Goal: Task Accomplishment & Management: Use online tool/utility

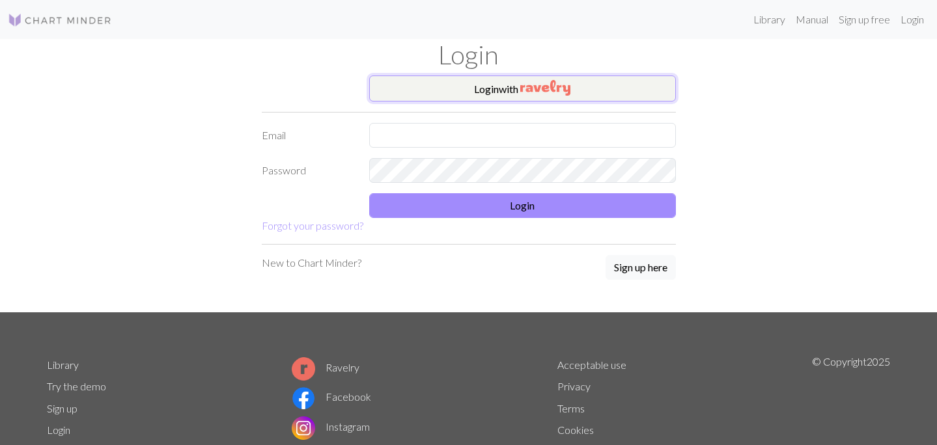
click at [482, 79] on button "Login with" at bounding box center [522, 89] width 307 height 26
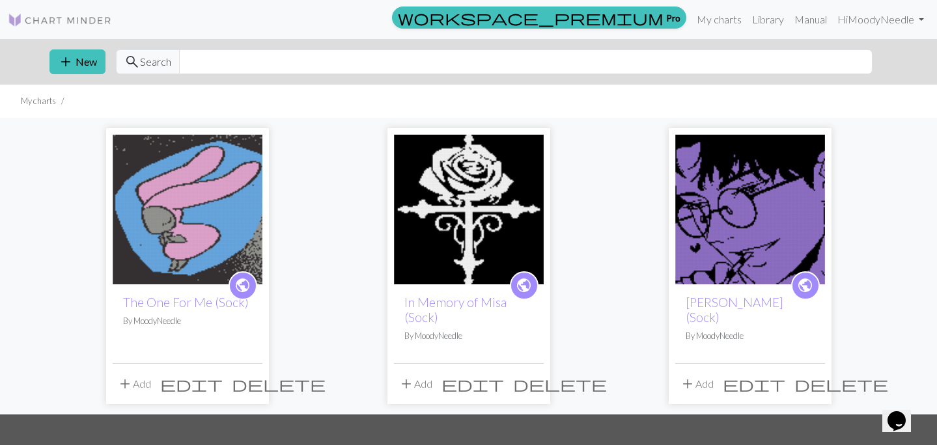
click at [223, 385] on span "edit" at bounding box center [191, 384] width 63 height 18
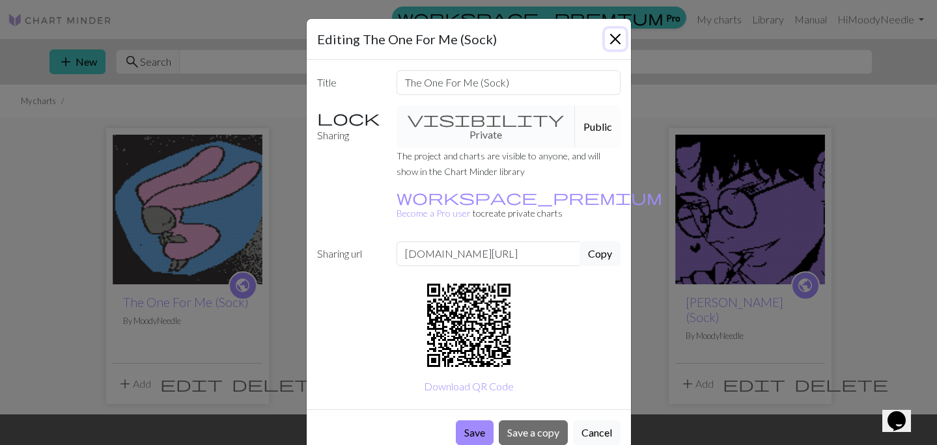
click at [615, 42] on button "Close" at bounding box center [615, 39] width 21 height 21
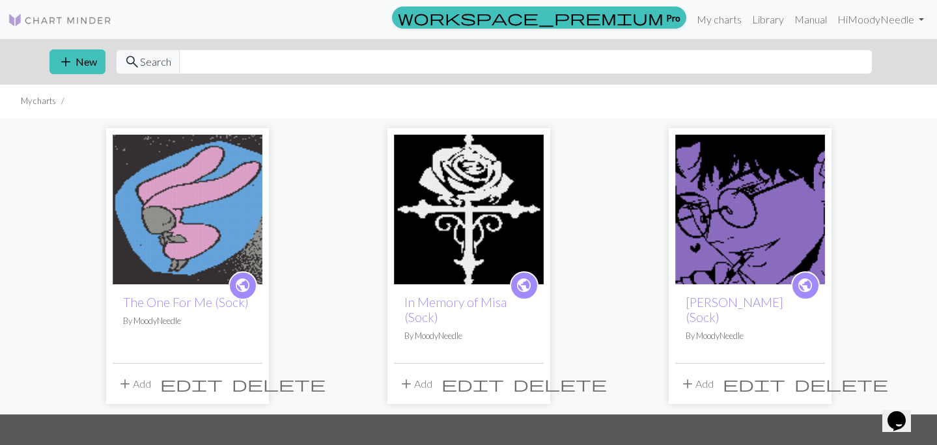
click at [236, 174] on img at bounding box center [188, 210] width 150 height 150
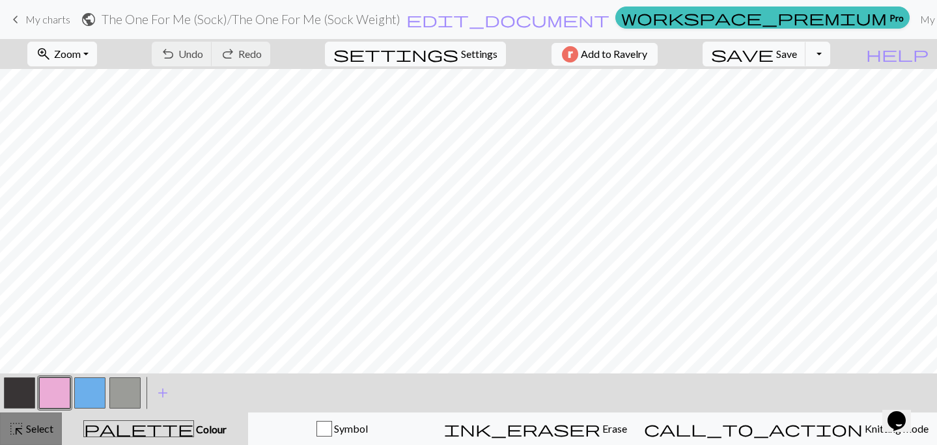
click at [53, 432] on button "highlight_alt Select Select" at bounding box center [31, 429] width 62 height 33
click at [97, 46] on button "zoom_in Zoom Zoom" at bounding box center [62, 54] width 70 height 25
click at [111, 84] on button "Fit all" at bounding box center [79, 82] width 103 height 21
click at [28, 388] on button "button" at bounding box center [19, 393] width 31 height 31
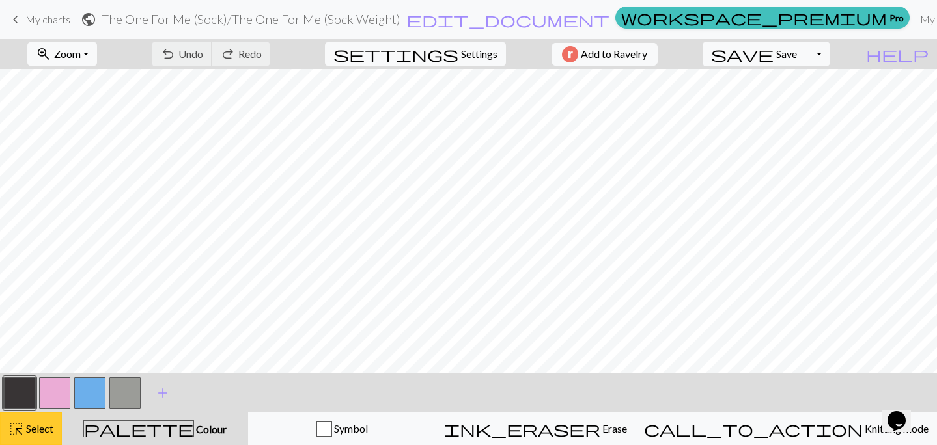
click at [38, 419] on button "highlight_alt Select Select" at bounding box center [31, 429] width 62 height 33
click at [18, 389] on button "button" at bounding box center [19, 393] width 31 height 31
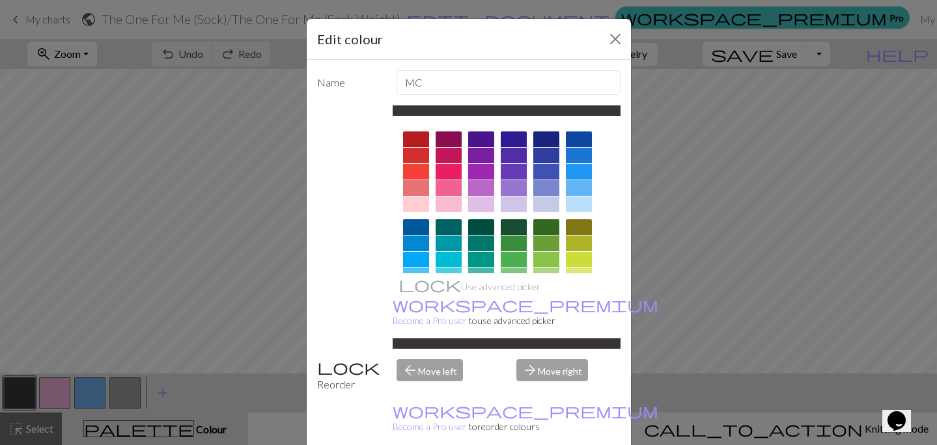
click at [552, 141] on div at bounding box center [546, 140] width 26 height 16
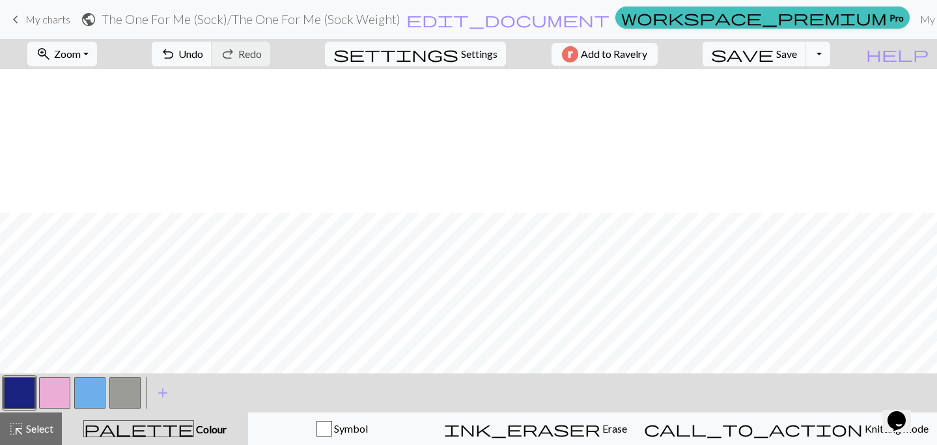
scroll to position [675, 0]
click at [126, 394] on button "button" at bounding box center [124, 393] width 31 height 31
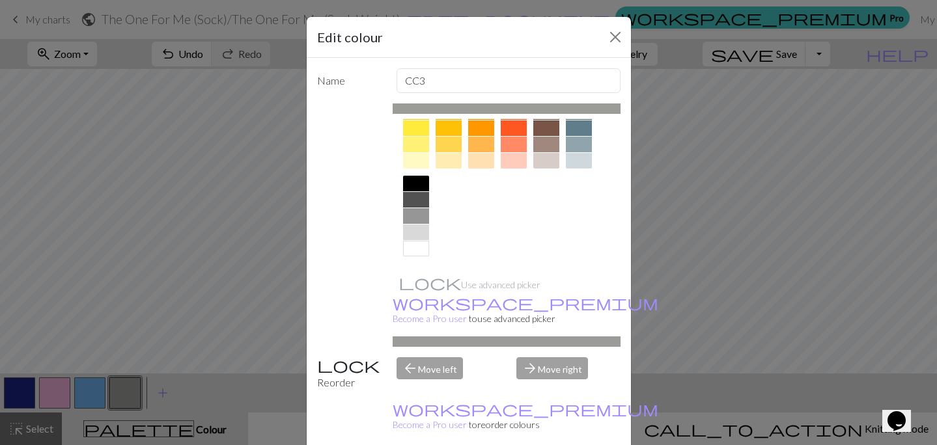
scroll to position [0, 0]
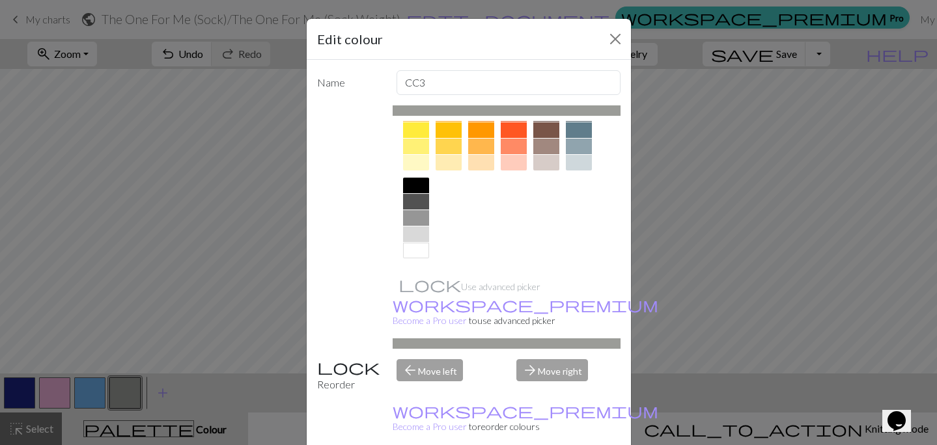
click at [451, 169] on div at bounding box center [449, 163] width 26 height 16
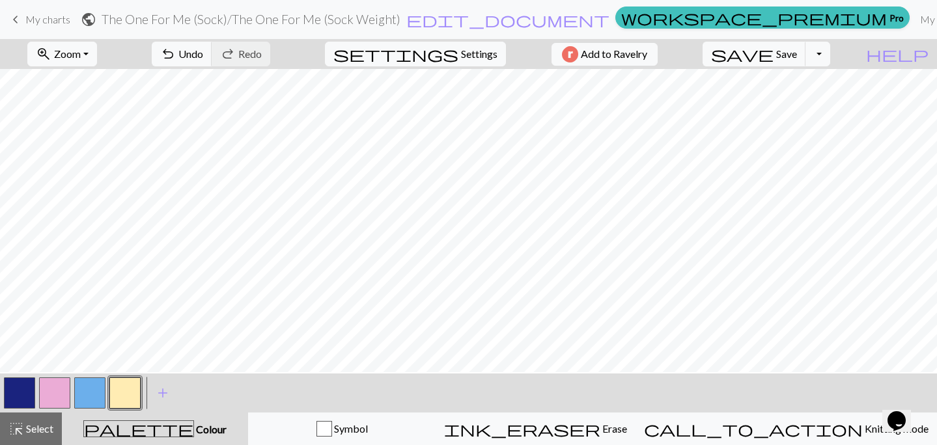
scroll to position [685, 0]
click at [98, 387] on button "button" at bounding box center [89, 393] width 31 height 31
click at [89, 395] on button "button" at bounding box center [89, 393] width 31 height 31
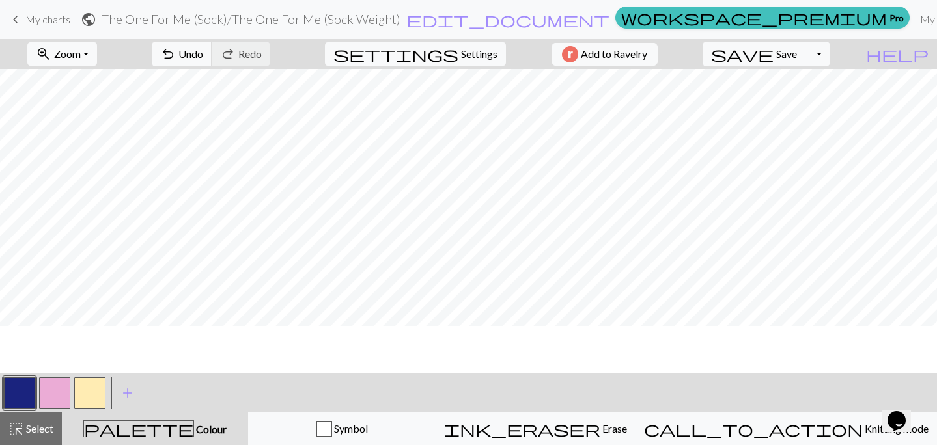
scroll to position [471, 0]
click at [203, 55] on span "Undo" at bounding box center [190, 54] width 25 height 12
click at [161, 392] on span "add" at bounding box center [163, 393] width 16 height 18
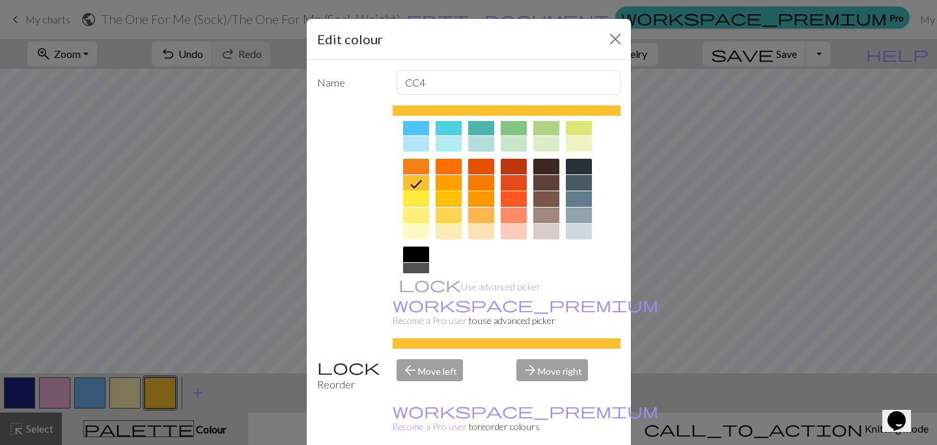
scroll to position [217, 0]
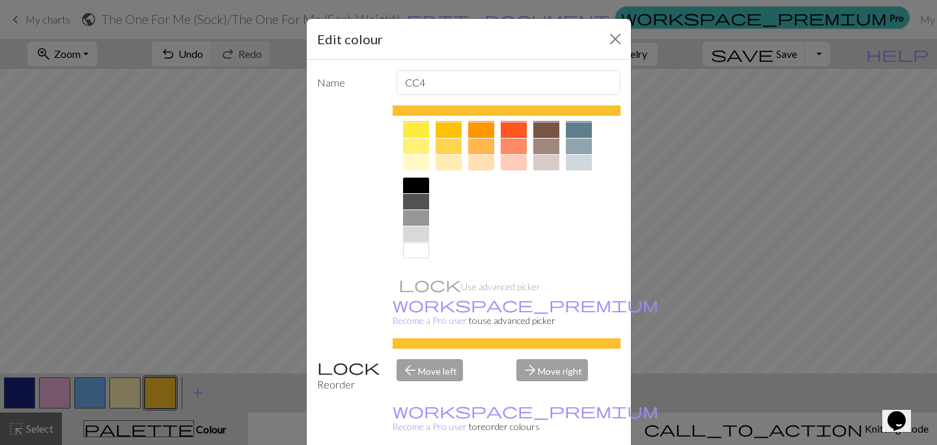
click at [405, 186] on div at bounding box center [416, 186] width 26 height 16
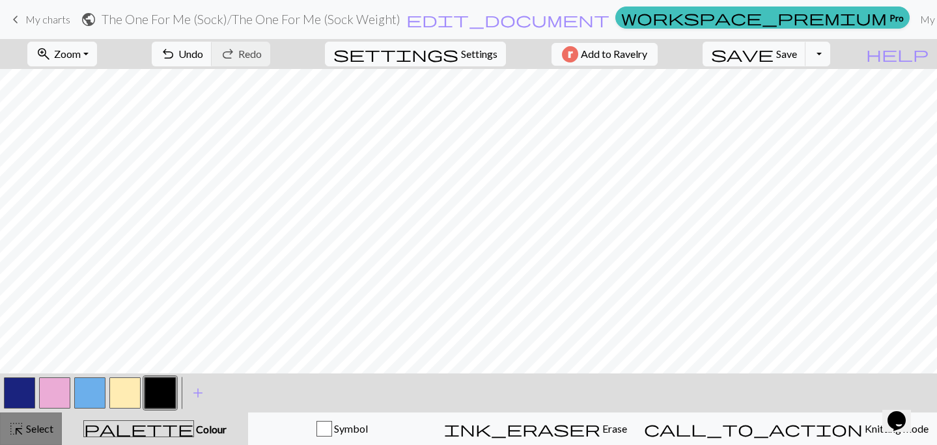
click at [21, 435] on span "highlight_alt" at bounding box center [16, 429] width 16 height 18
click at [773, 61] on span "save" at bounding box center [742, 54] width 63 height 18
click at [42, 426] on span "Select" at bounding box center [38, 429] width 29 height 12
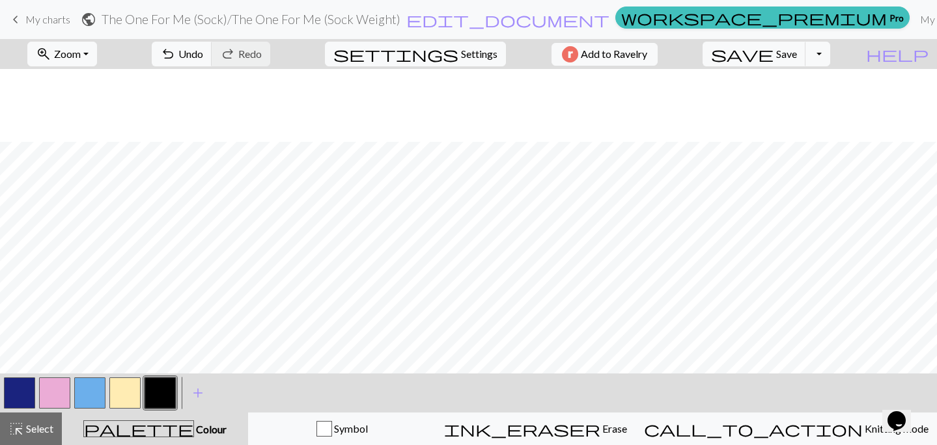
scroll to position [627, 0]
click at [130, 398] on button "button" at bounding box center [124, 393] width 31 height 31
click at [773, 51] on span "save" at bounding box center [742, 54] width 63 height 18
click at [158, 391] on button "button" at bounding box center [160, 393] width 31 height 31
click at [52, 396] on button "button" at bounding box center [54, 393] width 31 height 31
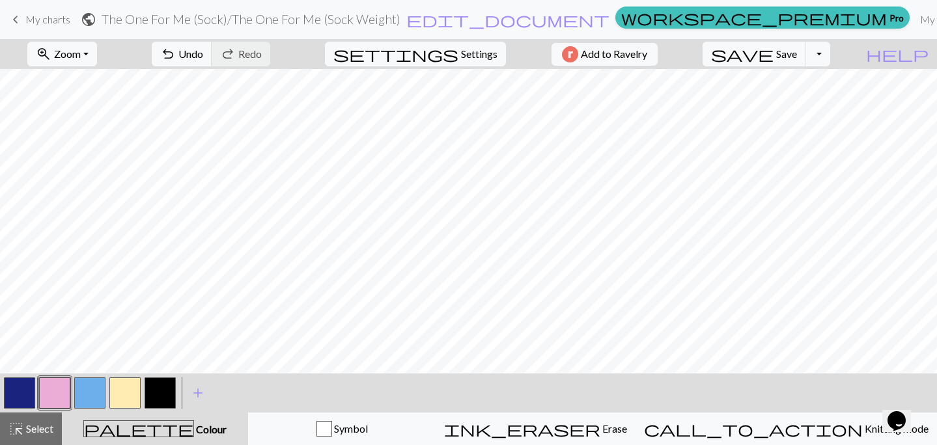
click at [52, 393] on button "button" at bounding box center [54, 393] width 31 height 31
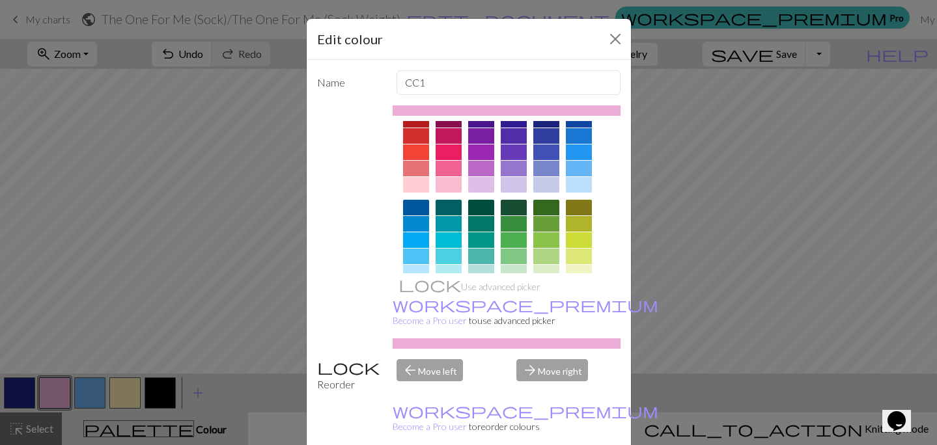
scroll to position [0, 0]
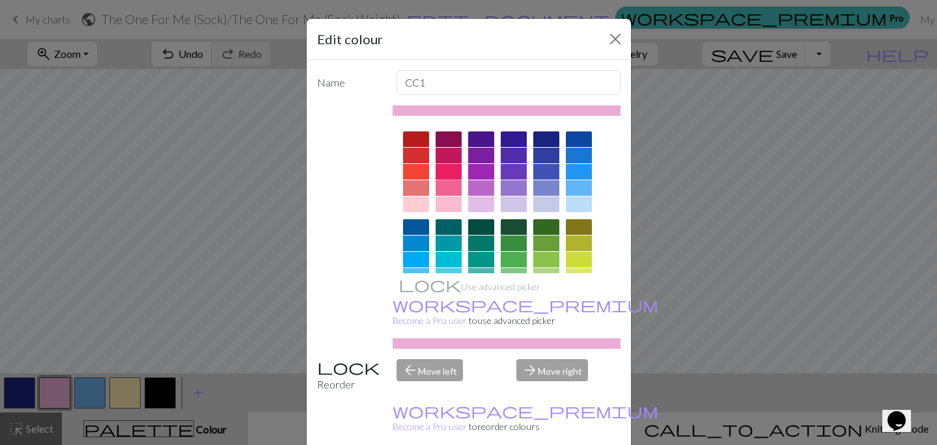
click at [450, 173] on div at bounding box center [449, 172] width 26 height 16
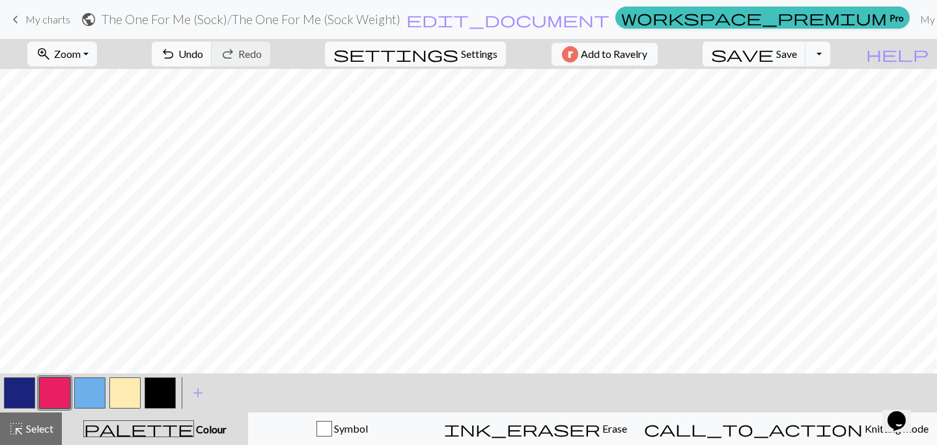
click at [48, 394] on button "button" at bounding box center [54, 393] width 31 height 31
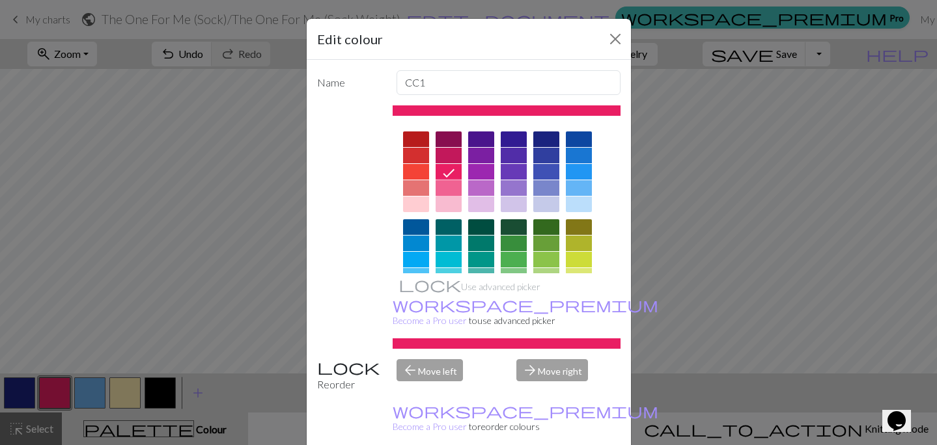
click at [460, 186] on div at bounding box center [449, 188] width 26 height 16
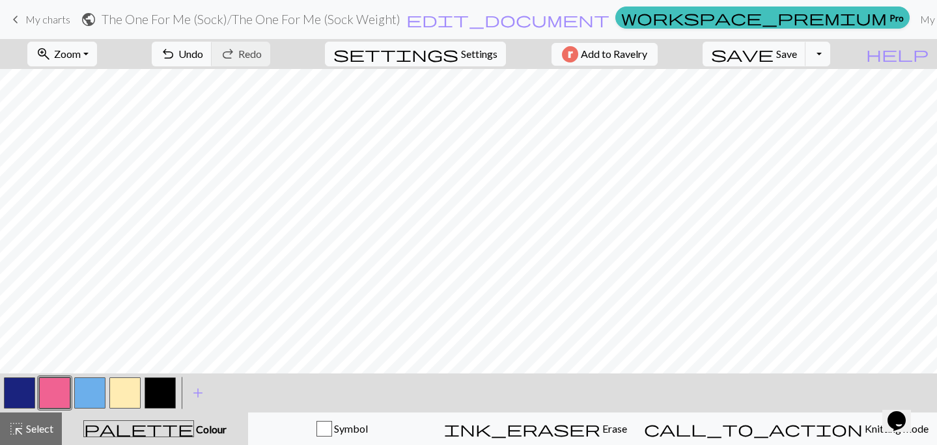
click at [161, 395] on button "button" at bounding box center [160, 393] width 31 height 31
click at [57, 389] on button "button" at bounding box center [54, 393] width 31 height 31
click at [797, 59] on span "Save" at bounding box center [786, 54] width 21 height 12
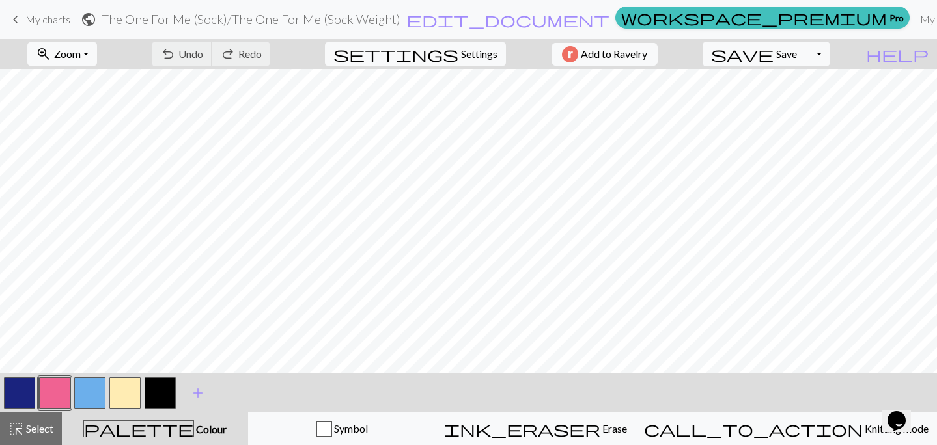
click at [122, 394] on button "button" at bounding box center [124, 393] width 31 height 31
click at [161, 396] on button "button" at bounding box center [160, 393] width 31 height 31
click at [773, 49] on span "save" at bounding box center [742, 54] width 63 height 18
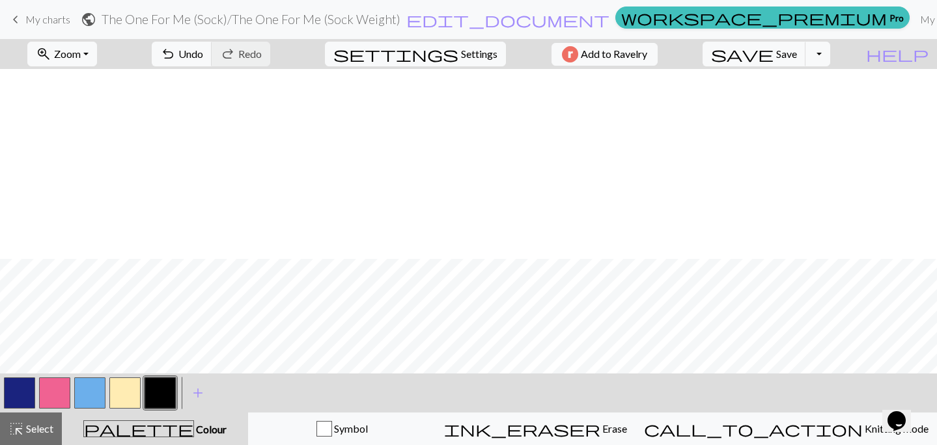
scroll to position [938, 85]
click at [797, 57] on span "Save" at bounding box center [786, 54] width 21 height 12
click at [87, 392] on button "button" at bounding box center [89, 393] width 31 height 31
click at [92, 397] on button "button" at bounding box center [89, 393] width 31 height 31
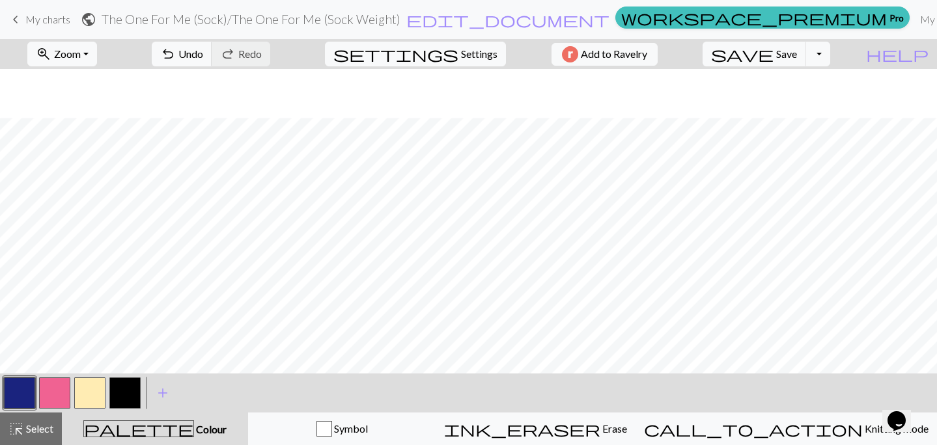
scroll to position [619, 85]
click at [44, 434] on span "Select" at bounding box center [38, 429] width 29 height 12
click at [773, 49] on span "save" at bounding box center [742, 54] width 63 height 18
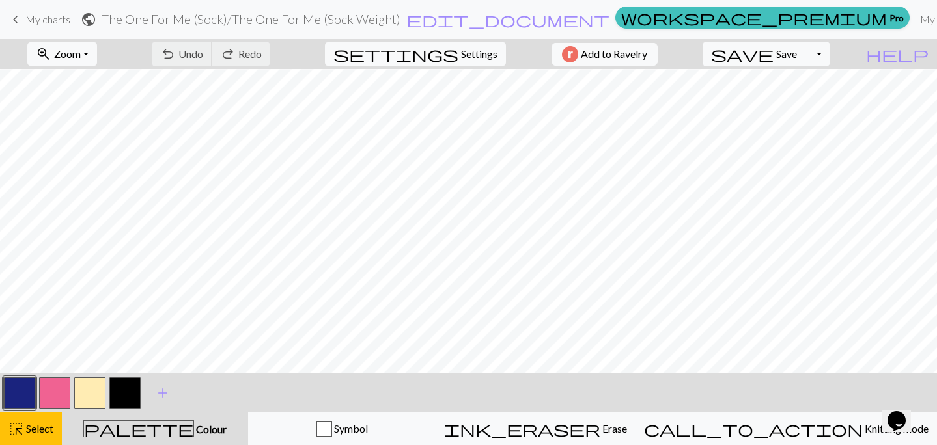
click at [26, 393] on button "button" at bounding box center [19, 393] width 31 height 31
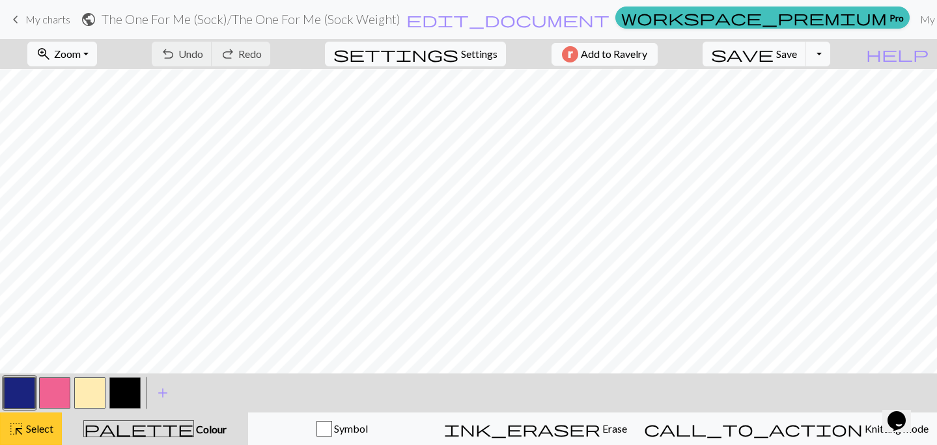
click at [33, 428] on span "Select" at bounding box center [38, 429] width 29 height 12
click at [22, 386] on button "button" at bounding box center [19, 393] width 31 height 31
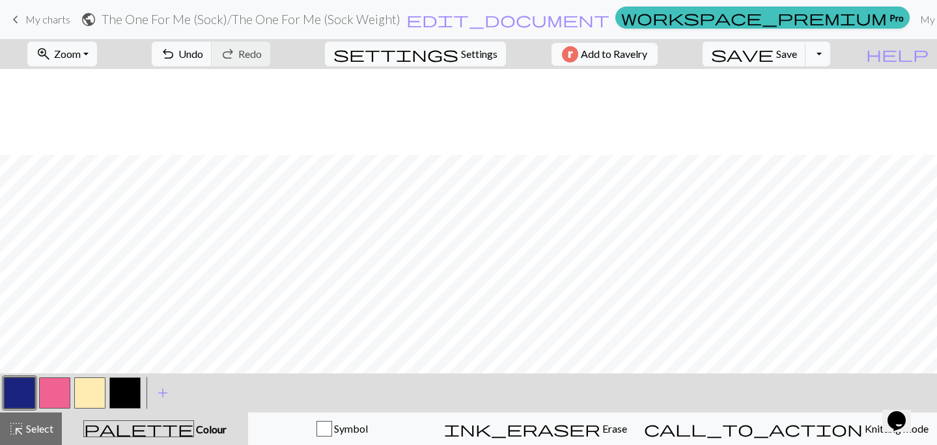
scroll to position [799, 85]
click at [48, 420] on button "highlight_alt Select Select" at bounding box center [31, 429] width 62 height 33
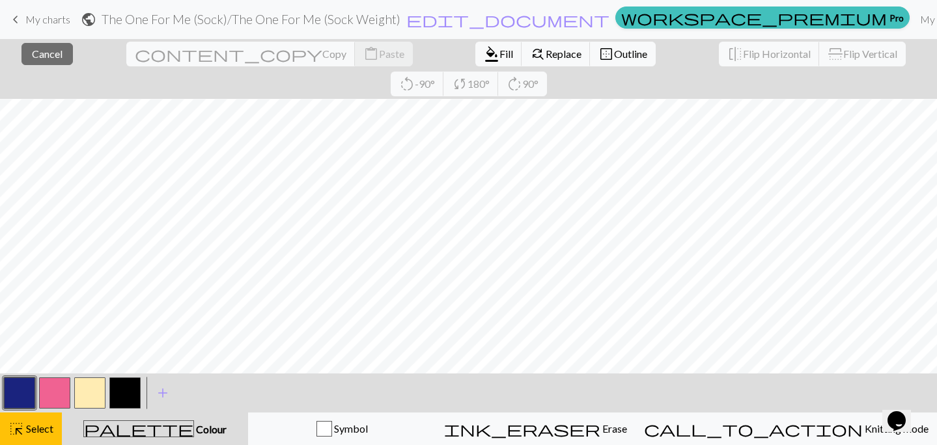
click at [24, 411] on div "< >" at bounding box center [72, 393] width 141 height 39
click at [21, 398] on button "button" at bounding box center [19, 393] width 31 height 31
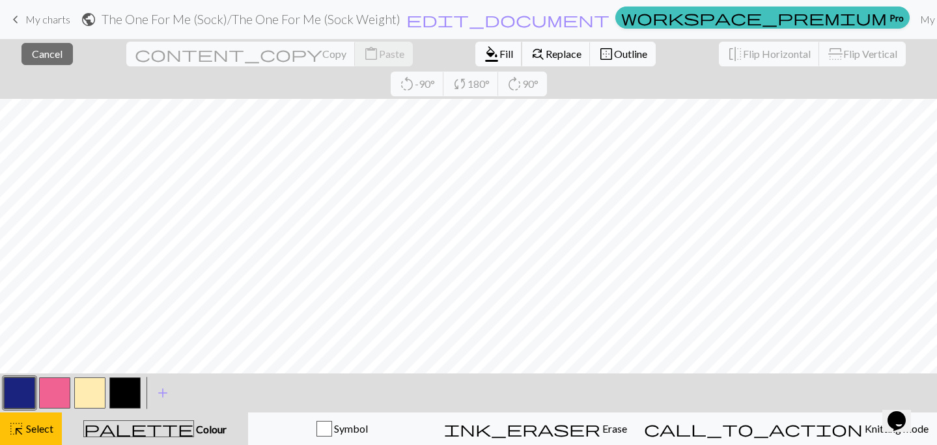
click at [499, 54] on span "Fill" at bounding box center [506, 54] width 14 height 12
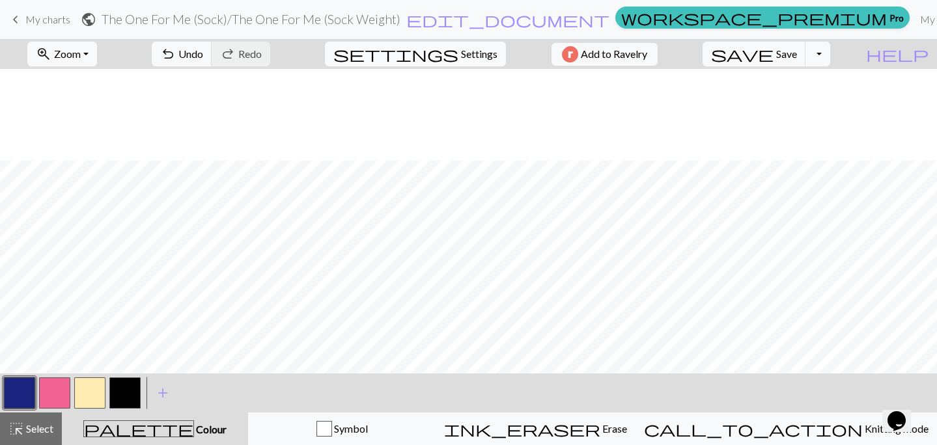
scroll to position [891, 85]
click at [26, 438] on button "highlight_alt Select Select" at bounding box center [31, 429] width 62 height 33
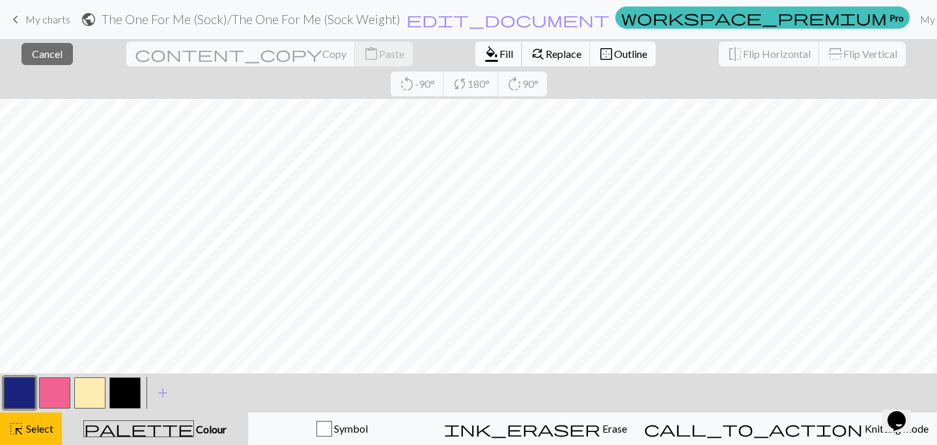
click at [499, 49] on span "Fill" at bounding box center [506, 54] width 14 height 12
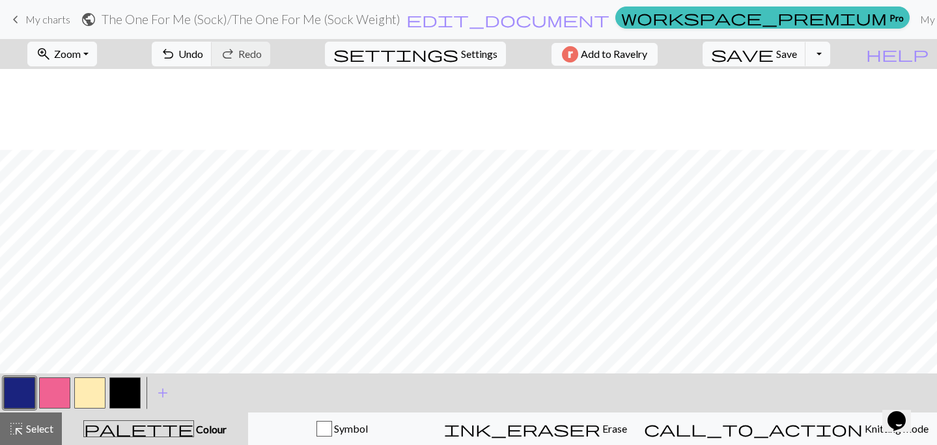
scroll to position [1042, 85]
click at [22, 438] on span "highlight_alt" at bounding box center [16, 429] width 16 height 18
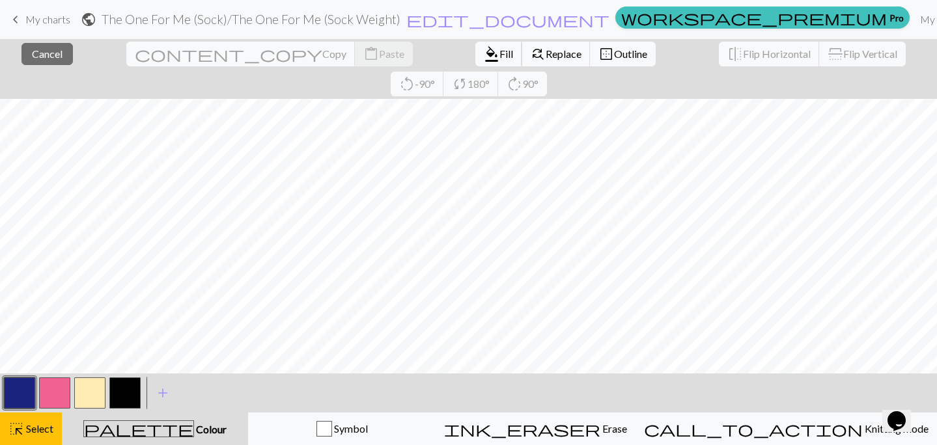
click at [499, 51] on span "Fill" at bounding box center [506, 54] width 14 height 12
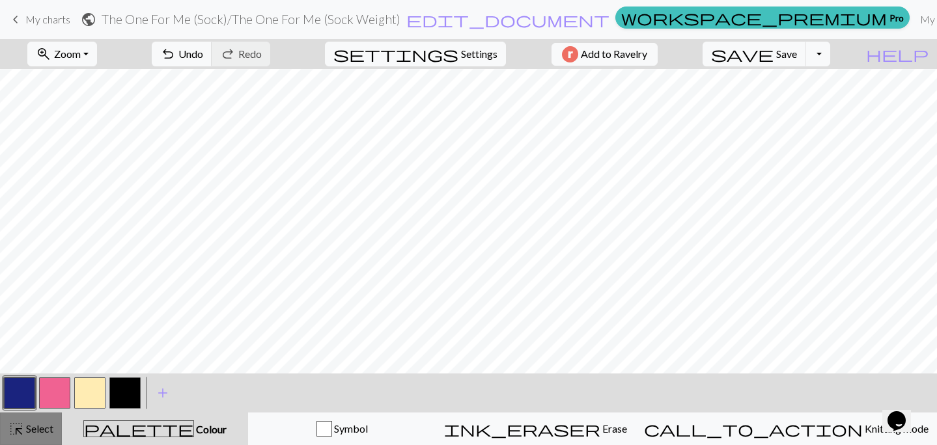
click at [23, 420] on span "highlight_alt" at bounding box center [16, 429] width 16 height 18
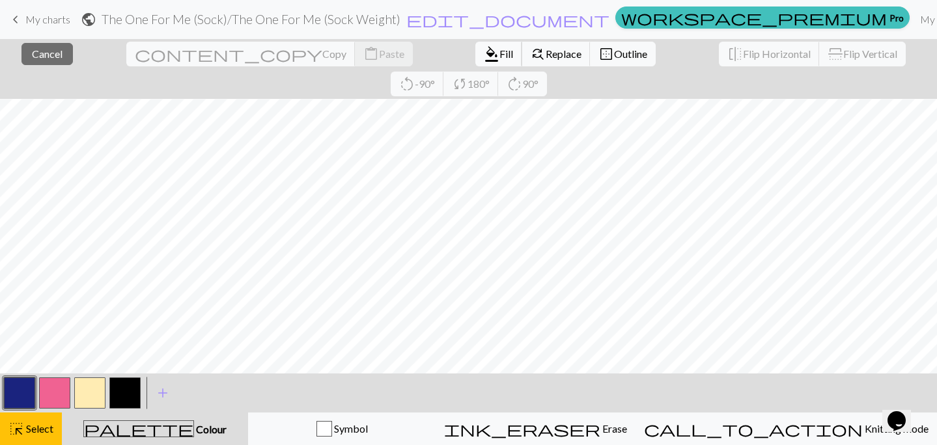
click at [499, 50] on span "Fill" at bounding box center [506, 54] width 14 height 12
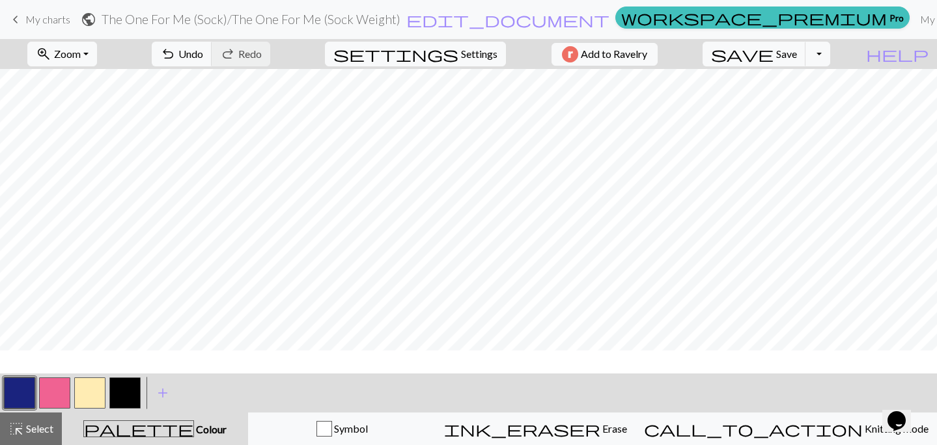
scroll to position [534, 85]
click at [131, 394] on button "button" at bounding box center [124, 393] width 31 height 31
click at [25, 395] on button "button" at bounding box center [19, 393] width 31 height 31
click at [797, 57] on span "Save" at bounding box center [786, 54] width 21 height 12
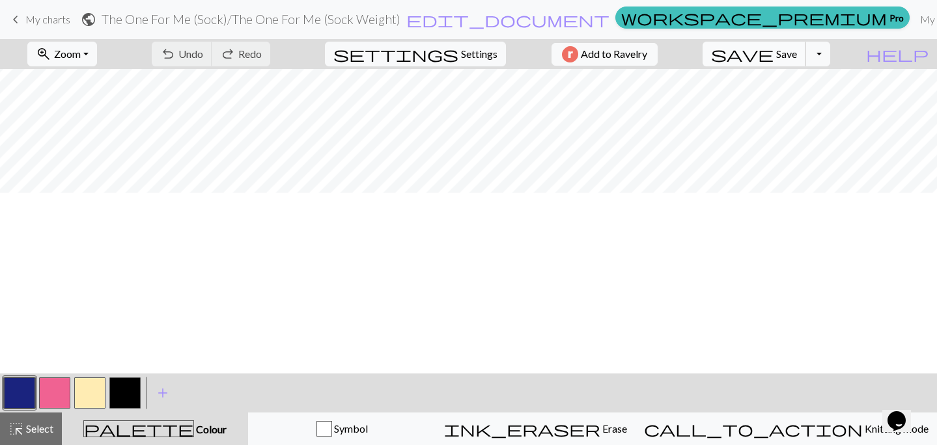
scroll to position [316, 85]
click at [22, 387] on button "button" at bounding box center [19, 393] width 31 height 31
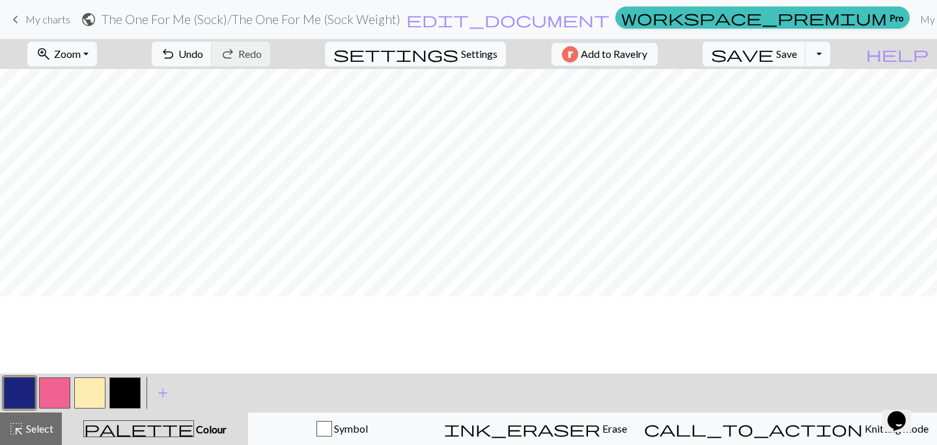
scroll to position [174, 85]
click at [203, 53] on span "Undo" at bounding box center [190, 54] width 25 height 12
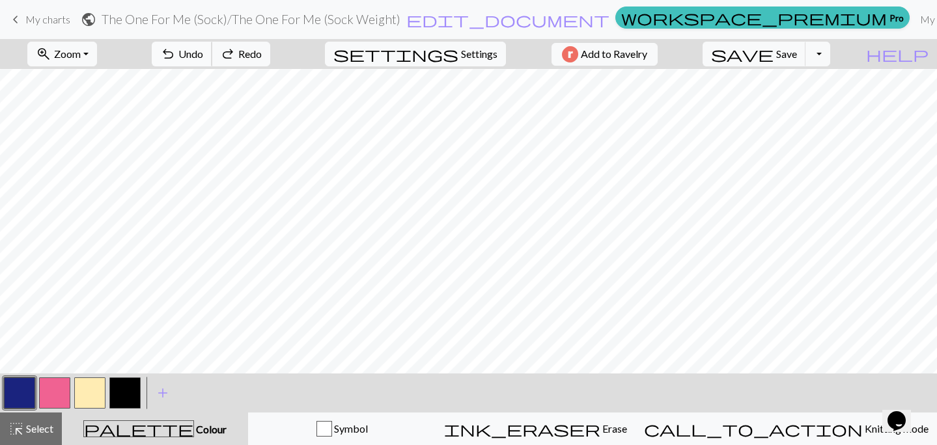
click at [203, 53] on span "Undo" at bounding box center [190, 54] width 25 height 12
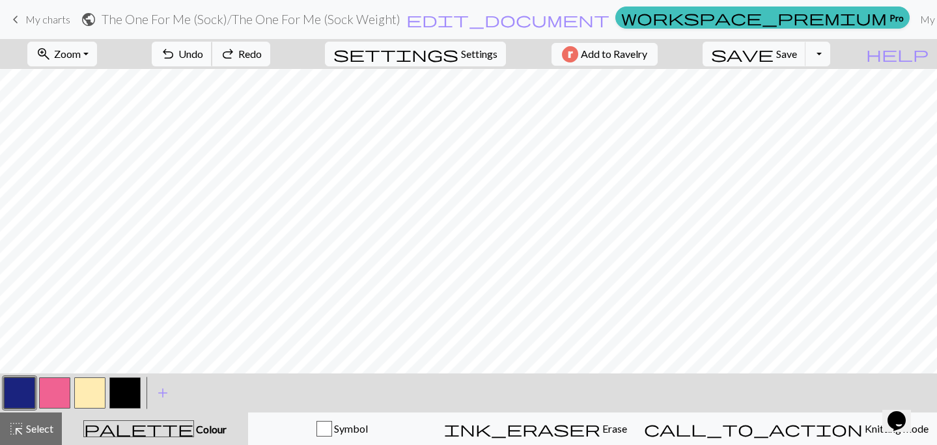
click at [203, 53] on span "Undo" at bounding box center [190, 54] width 25 height 12
click at [254, 53] on div "undo Undo Undo redo Redo Redo" at bounding box center [211, 54] width 138 height 30
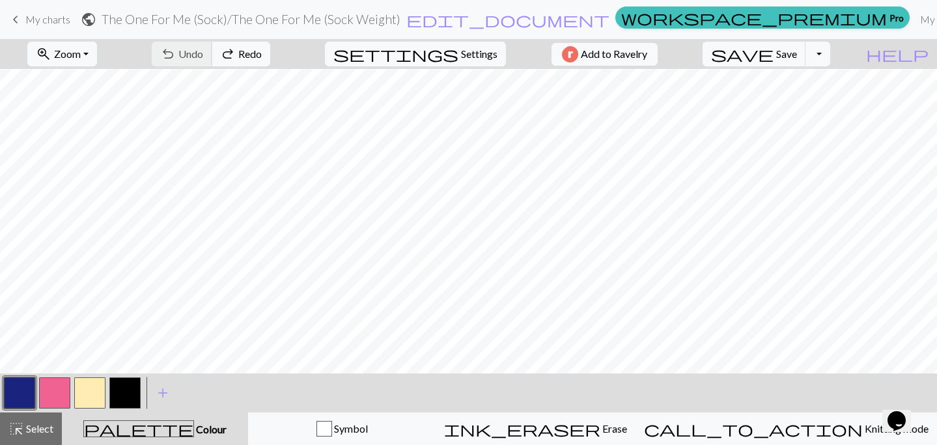
click at [254, 53] on div "undo Undo Undo redo Redo Redo" at bounding box center [211, 54] width 138 height 30
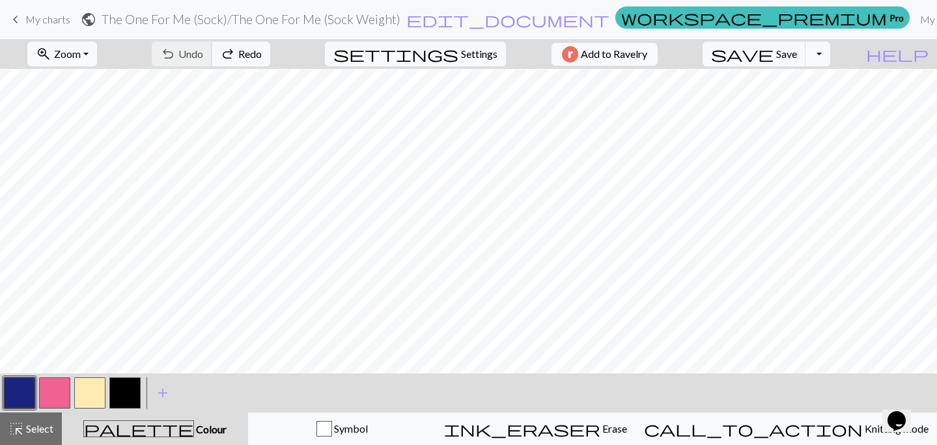
click at [254, 53] on div "undo Undo Undo redo Redo Redo" at bounding box center [211, 54] width 138 height 30
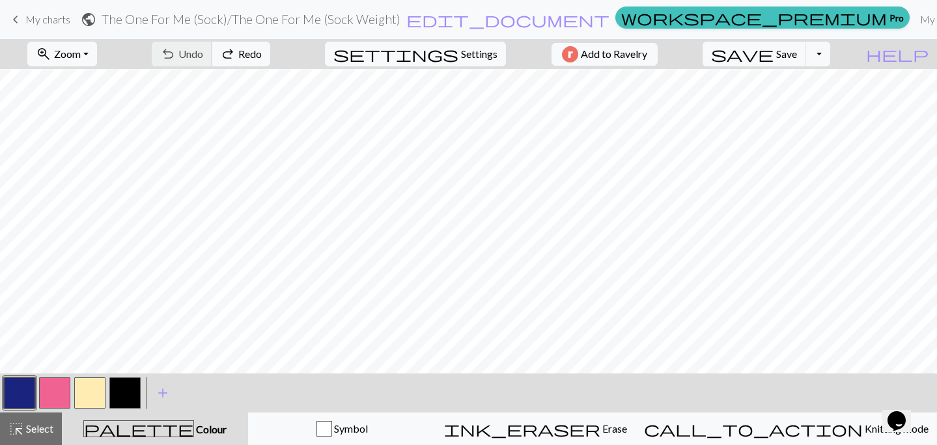
click at [254, 53] on div "undo Undo Undo redo Redo Redo" at bounding box center [211, 54] width 138 height 30
click at [253, 56] on div "undo Undo Undo redo Redo Redo" at bounding box center [211, 54] width 138 height 30
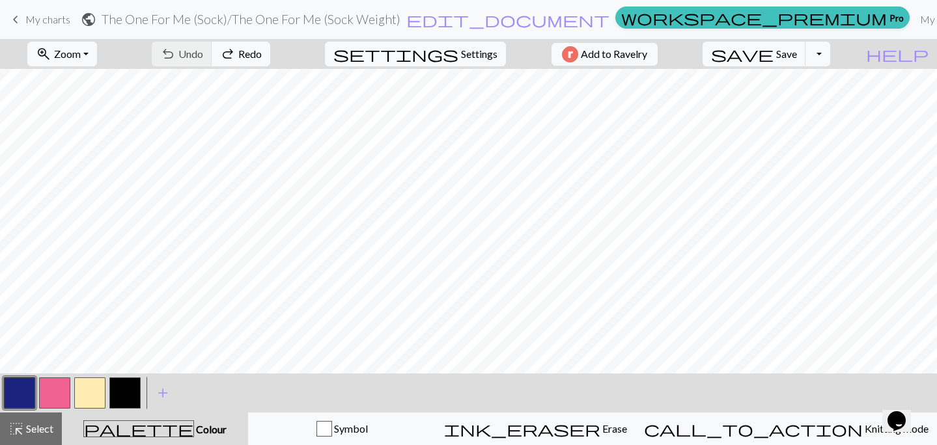
click at [253, 56] on div "undo Undo Undo redo Redo Redo" at bounding box center [211, 54] width 138 height 30
click at [244, 53] on div "undo Undo Undo redo Redo Redo" at bounding box center [211, 54] width 138 height 30
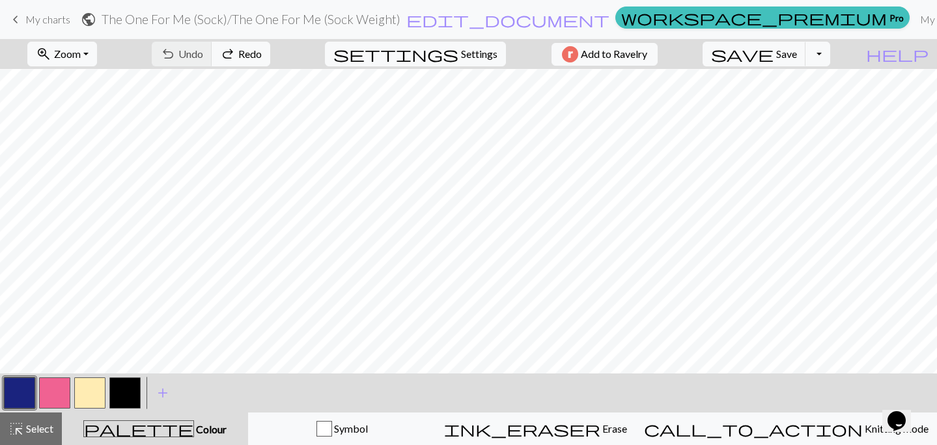
click at [244, 53] on div "undo Undo Undo redo Redo Redo" at bounding box center [211, 54] width 138 height 30
click at [249, 55] on div "undo Undo Undo redo Redo Redo" at bounding box center [211, 54] width 138 height 30
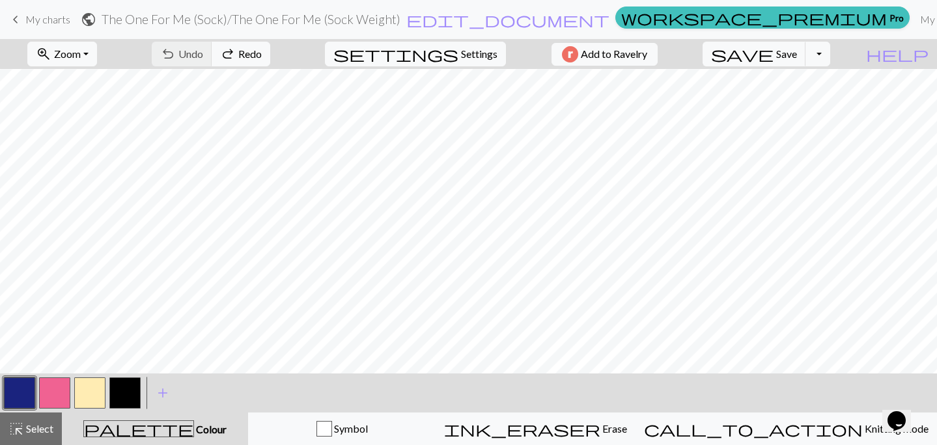
click at [249, 55] on div "undo Undo Undo redo Redo Redo" at bounding box center [211, 54] width 138 height 30
click at [262, 51] on span "Redo" at bounding box center [249, 54] width 23 height 12
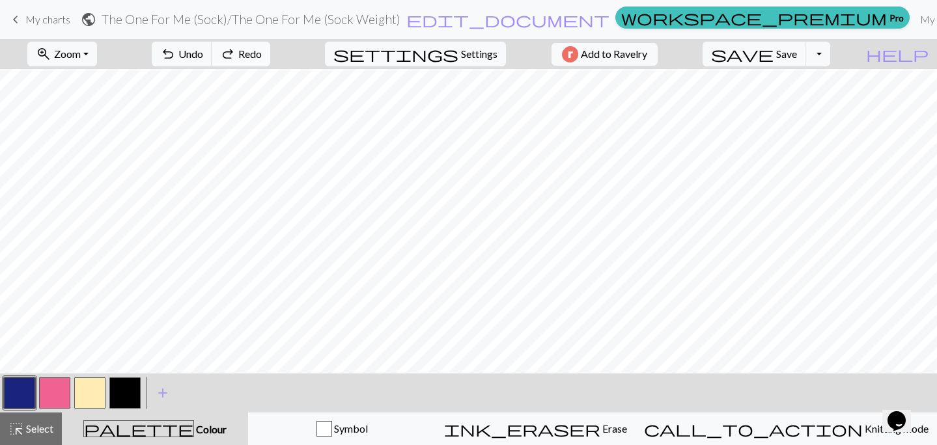
click at [262, 51] on span "Redo" at bounding box center [249, 54] width 23 height 12
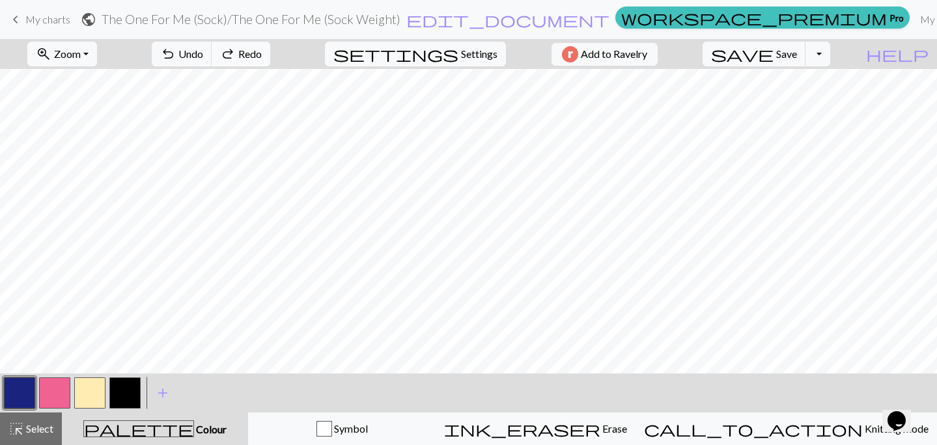
click at [262, 51] on span "Redo" at bounding box center [249, 54] width 23 height 12
click at [280, 51] on div "undo Undo Undo redo Redo Redo" at bounding box center [211, 54] width 138 height 30
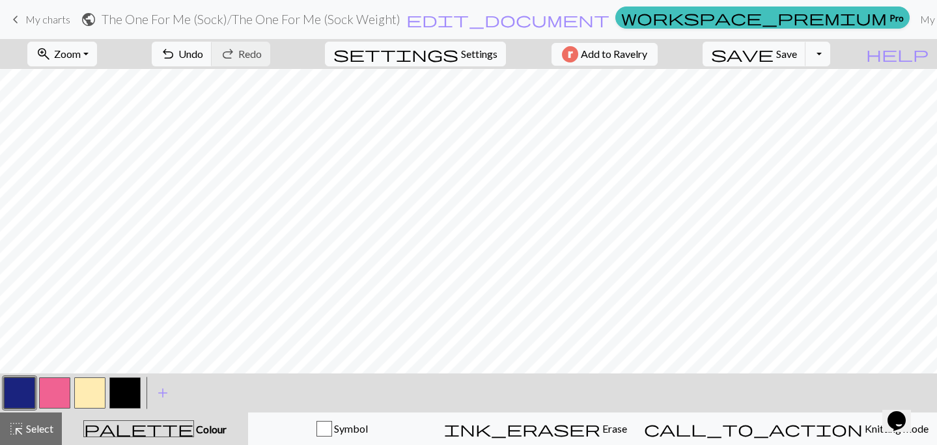
click at [280, 51] on div "undo Undo Undo redo Redo Redo" at bounding box center [211, 54] width 138 height 30
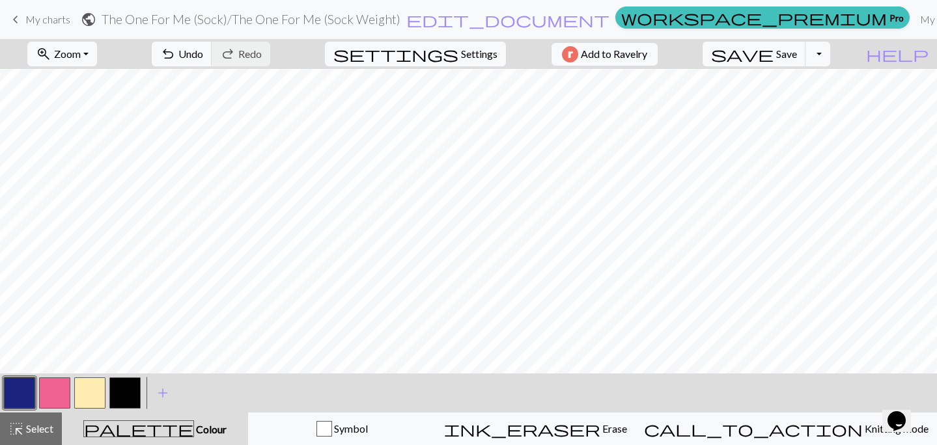
click at [280, 51] on div "undo Undo Undo redo Redo Redo" at bounding box center [211, 54] width 138 height 30
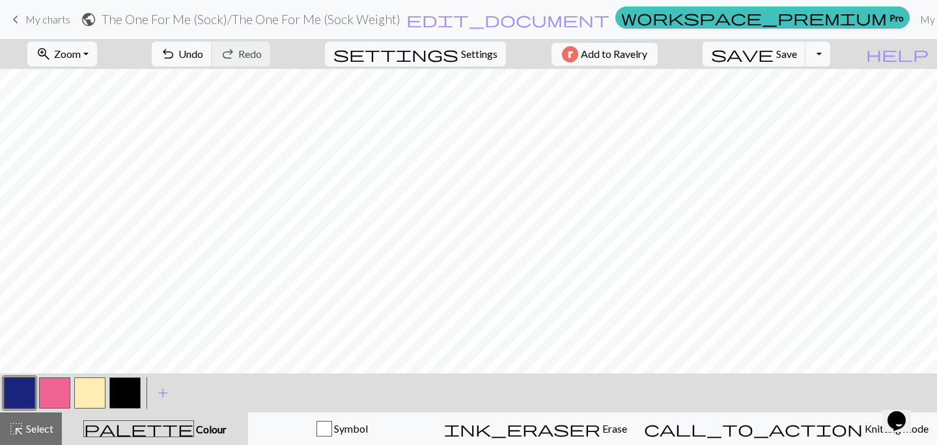
click at [280, 51] on div "undo Undo Undo redo Redo Redo" at bounding box center [211, 54] width 138 height 30
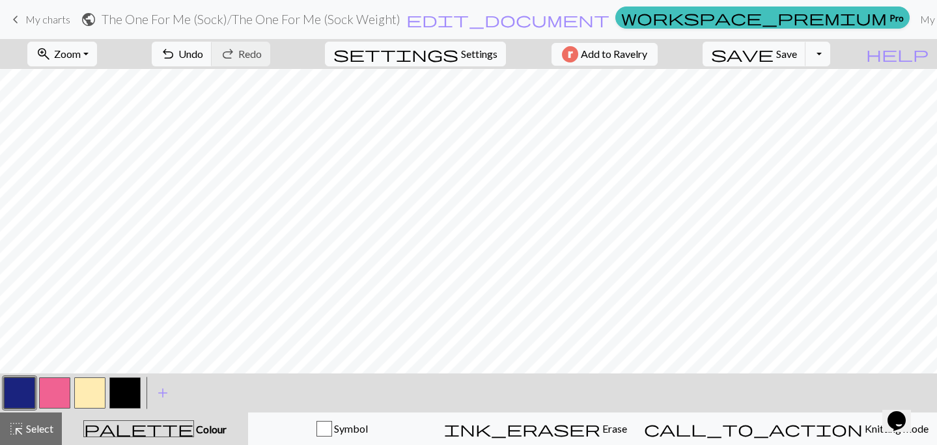
click at [280, 51] on div "undo Undo Undo redo Redo Redo" at bounding box center [211, 54] width 138 height 30
click at [122, 389] on button "button" at bounding box center [124, 393] width 31 height 31
click at [61, 396] on button "button" at bounding box center [54, 393] width 31 height 31
click at [773, 49] on span "save" at bounding box center [742, 54] width 63 height 18
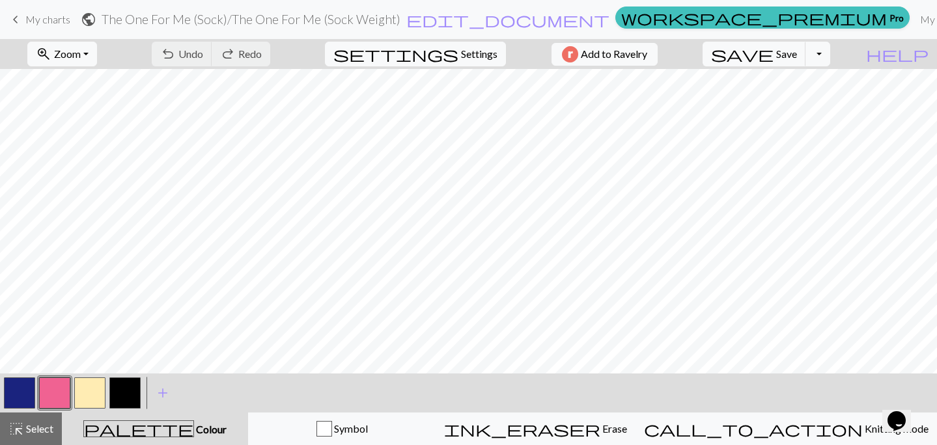
click at [133, 397] on button "button" at bounding box center [124, 393] width 31 height 31
click at [203, 51] on span "Undo" at bounding box center [190, 54] width 25 height 12
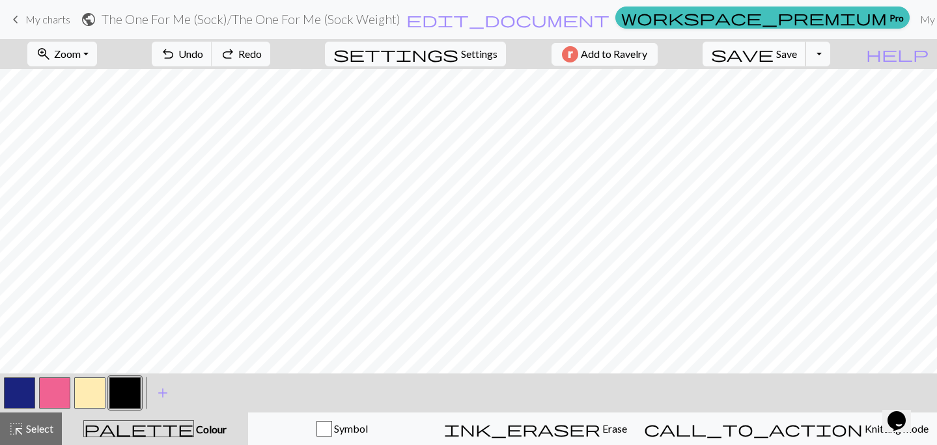
click at [797, 55] on span "Save" at bounding box center [786, 54] width 21 height 12
click at [27, 391] on button "button" at bounding box center [19, 393] width 31 height 31
click at [118, 394] on button "button" at bounding box center [124, 393] width 31 height 31
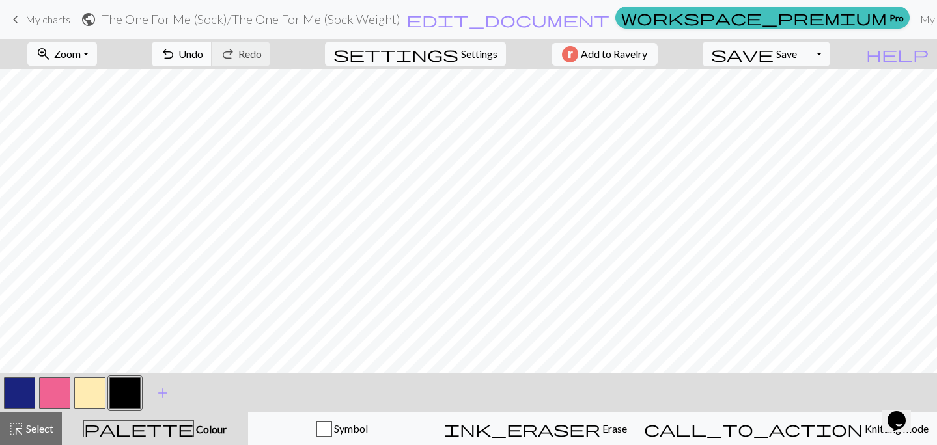
click at [203, 55] on span "Undo" at bounding box center [190, 54] width 25 height 12
click at [158, 399] on span "add" at bounding box center [163, 393] width 16 height 18
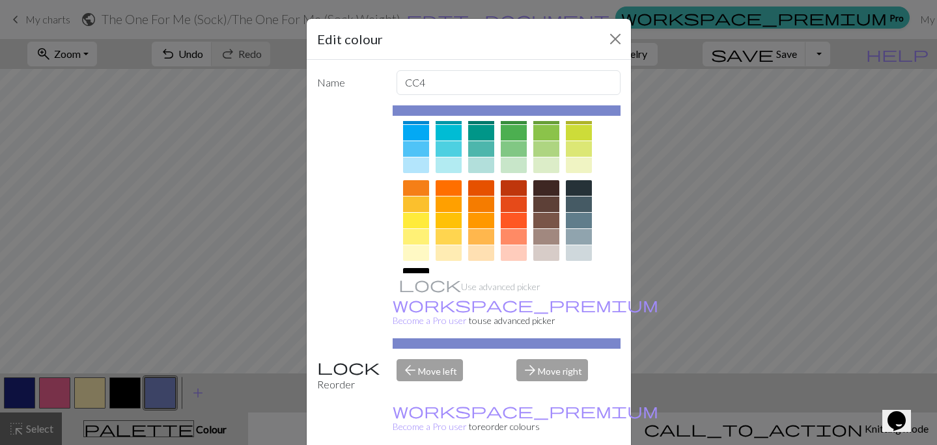
scroll to position [135, 0]
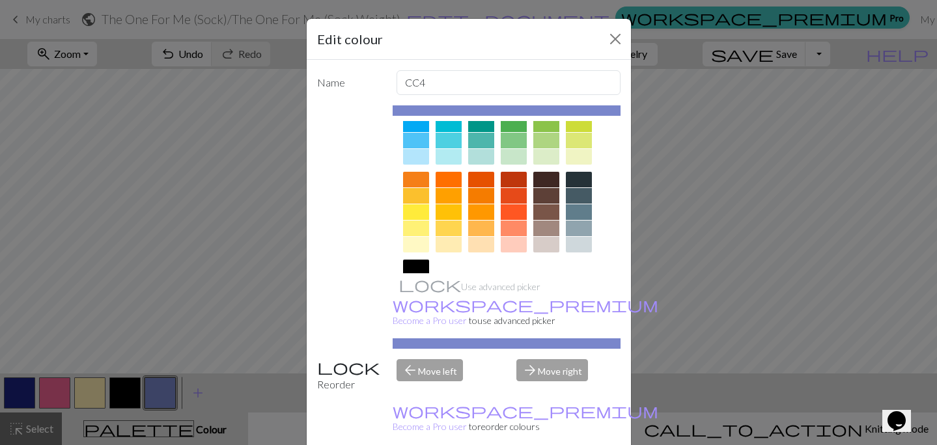
click at [417, 199] on div at bounding box center [416, 196] width 26 height 16
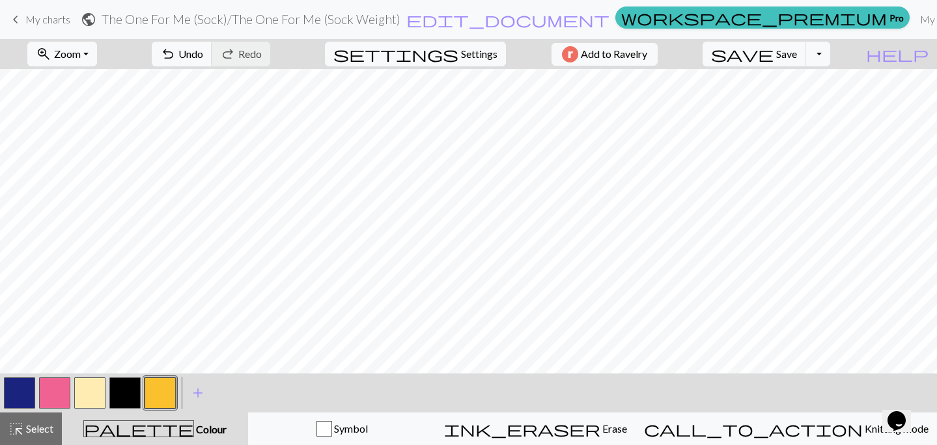
click at [122, 396] on button "button" at bounding box center [124, 393] width 31 height 31
click at [92, 393] on button "button" at bounding box center [89, 393] width 31 height 31
click at [126, 396] on button "button" at bounding box center [124, 393] width 31 height 31
click at [92, 395] on button "button" at bounding box center [89, 393] width 31 height 31
click at [120, 395] on button "button" at bounding box center [124, 393] width 31 height 31
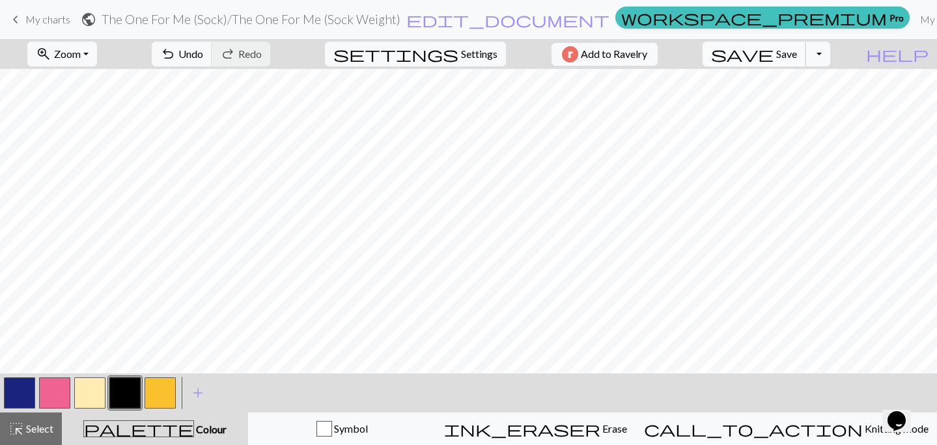
click at [797, 51] on span "Save" at bounding box center [786, 54] width 21 height 12
